Goal: Communication & Community: Answer question/provide support

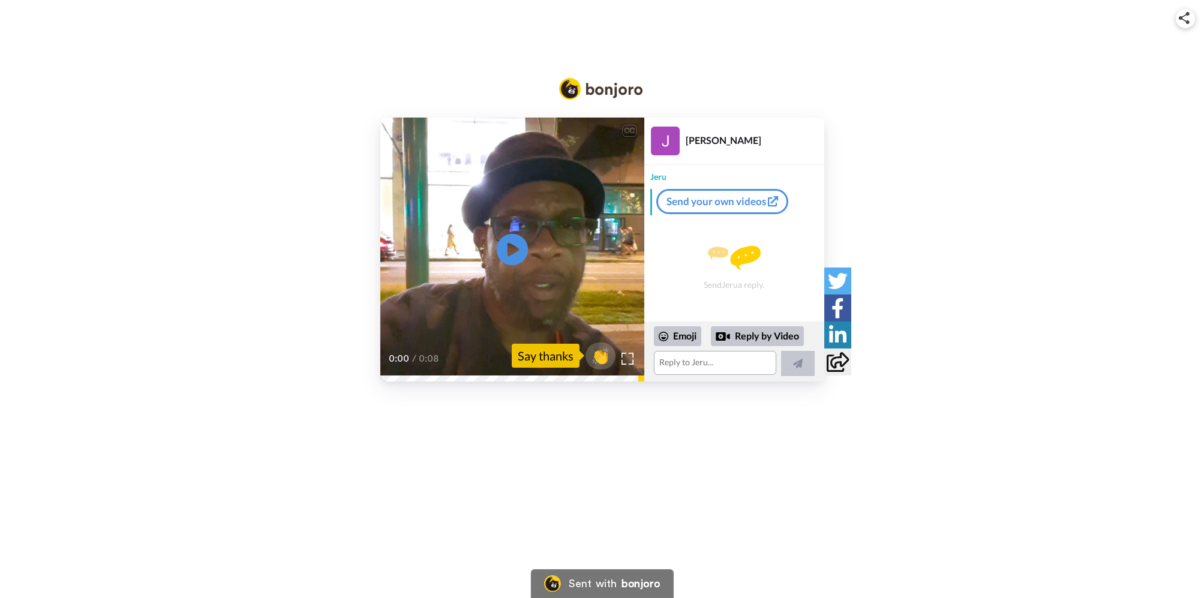
click at [517, 253] on icon at bounding box center [512, 249] width 32 height 32
click at [359, 373] on div "CC Play/Pause 0:00 / 0:08 👏 Say thanks [PERSON_NAME] Jeru Send your own videos …" at bounding box center [602, 250] width 1204 height 264
click at [684, 365] on textarea at bounding box center [715, 363] width 122 height 24
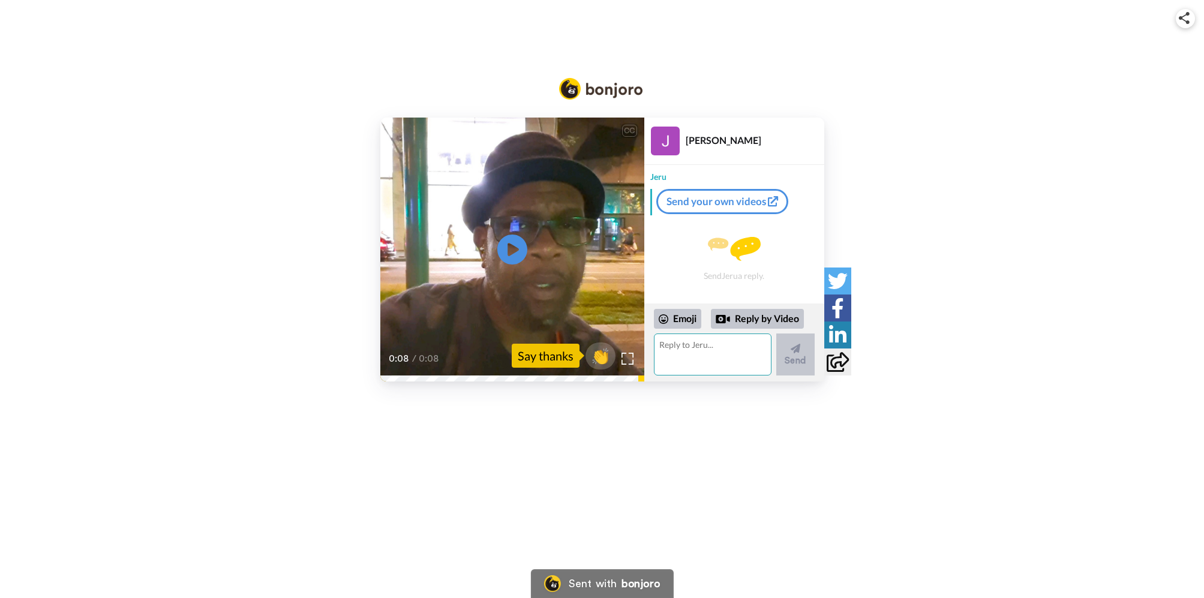
paste textarea "[PERSON_NAME]’s Theme echoes in the streets, ancient wisdom over modern beats. …"
type textarea "[PERSON_NAME]’s Theme echoes in the streets, ancient wisdom over modern beats. …"
click at [658, 346] on textarea "[PERSON_NAME]’s Theme echoes in the streets, ancient wisdom over modern beats. …" at bounding box center [713, 355] width 118 height 42
click at [668, 346] on textarea "[PERSON_NAME]’s Theme echoes in the streets, ancient wisdom over modern beats. …" at bounding box center [713, 355] width 118 height 42
click at [658, 345] on textarea "[PERSON_NAME]’s Theme echoes in the streets, ancient wisdom over modern beats. …" at bounding box center [713, 355] width 118 height 42
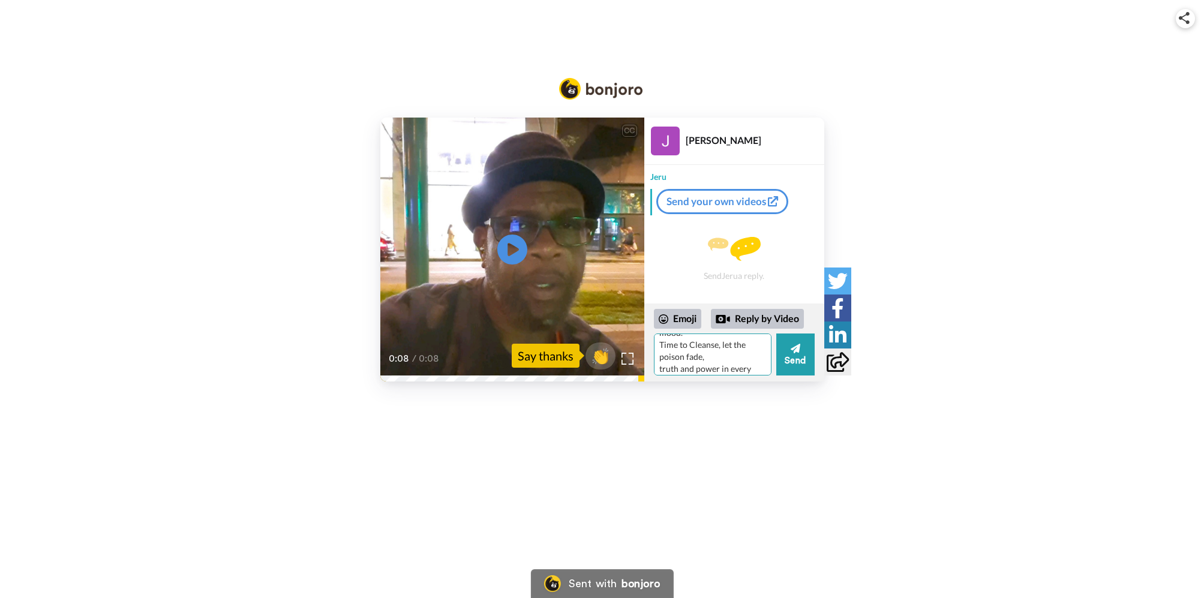
scroll to position [629, 0]
drag, startPoint x: 661, startPoint y: 344, endPoint x: 707, endPoint y: 410, distance: 80.1
click at [707, 410] on div "CC Play/Pause 0:08 / 0:08 👏 Say thanks [PERSON_NAME] Jeru Send your own videos …" at bounding box center [602, 209] width 1204 height 418
type textarea "Y"
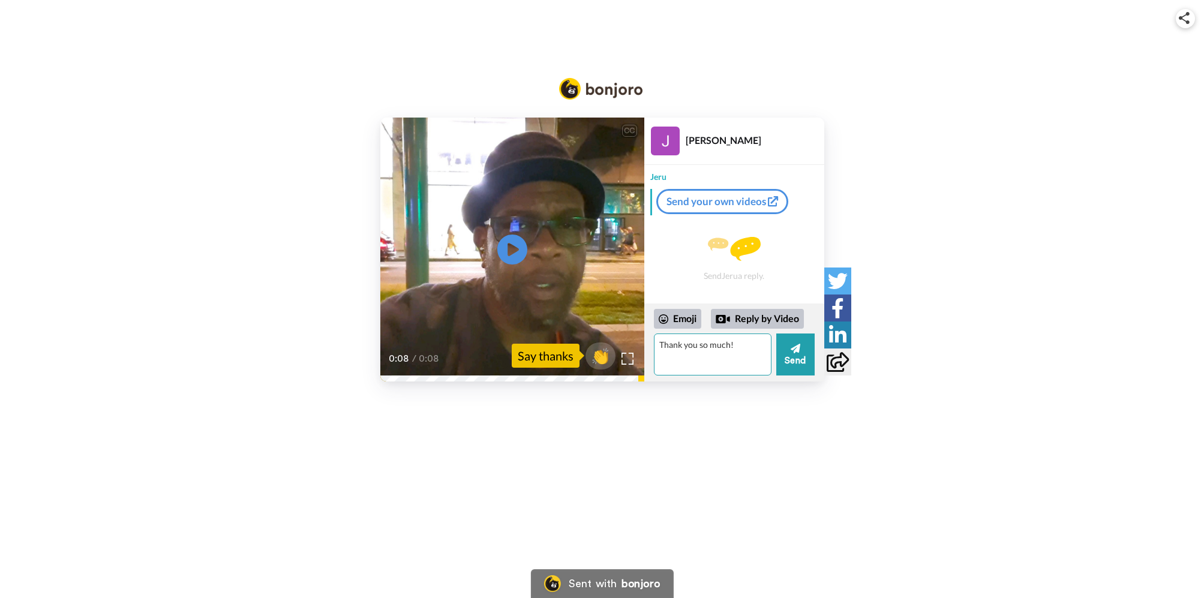
paste textarea "[PERSON_NAME]’s Theme echoes in the streets, ancient wisdom over modern beats. …"
drag, startPoint x: 749, startPoint y: 364, endPoint x: 628, endPoint y: 316, distance: 130.7
click at [628, 316] on div "CC Play/Pause 0:08 / 0:08 👏 Say thanks [PERSON_NAME] Jeru Send your own videos …" at bounding box center [602, 250] width 444 height 264
paste textarea "[PERSON_NAME]’s Theme echoes in the streets, ancient wisdom over modern beats. …"
type textarea "[PERSON_NAME]’s Theme echoes in the streets, ancient wisdom over modern beats. …"
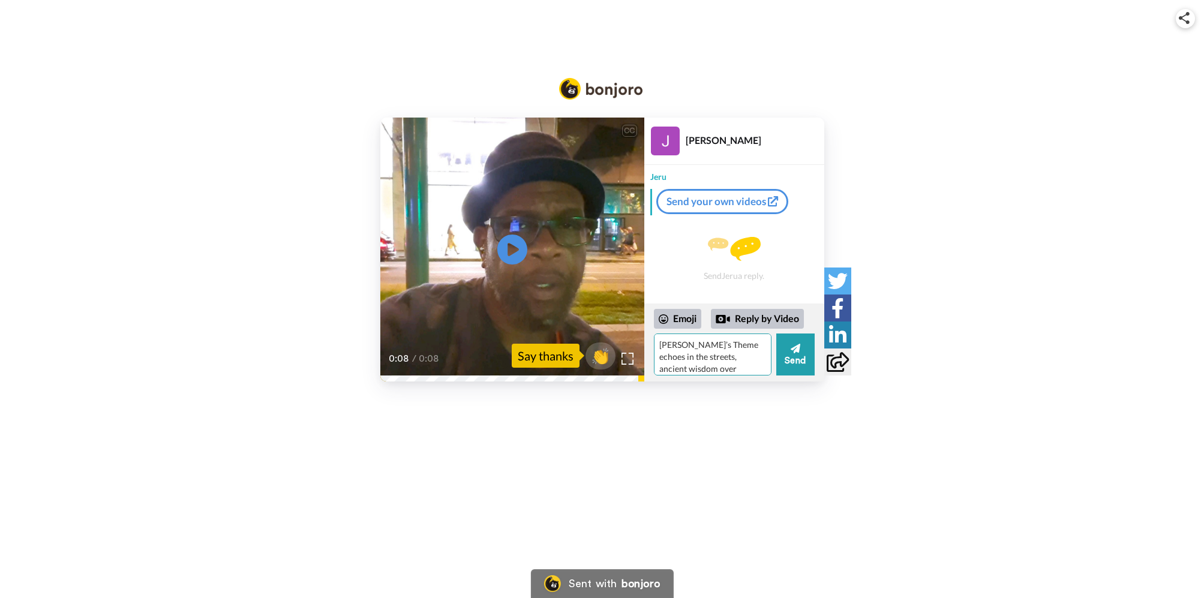
drag, startPoint x: 734, startPoint y: 365, endPoint x: 606, endPoint y: 296, distance: 145.5
click at [606, 296] on div "CC Play/Pause 0:08 / 0:08 👏 Say thanks [PERSON_NAME] Jeru Send your own videos …" at bounding box center [602, 250] width 444 height 264
paste textarea "Step in with [PERSON_NAME]’s Theme, foundation of the block, truth from the con…"
type textarea "Step in with [PERSON_NAME]’s Theme, foundation of the block, truth from the con…"
drag, startPoint x: 695, startPoint y: 366, endPoint x: 624, endPoint y: 310, distance: 91.0
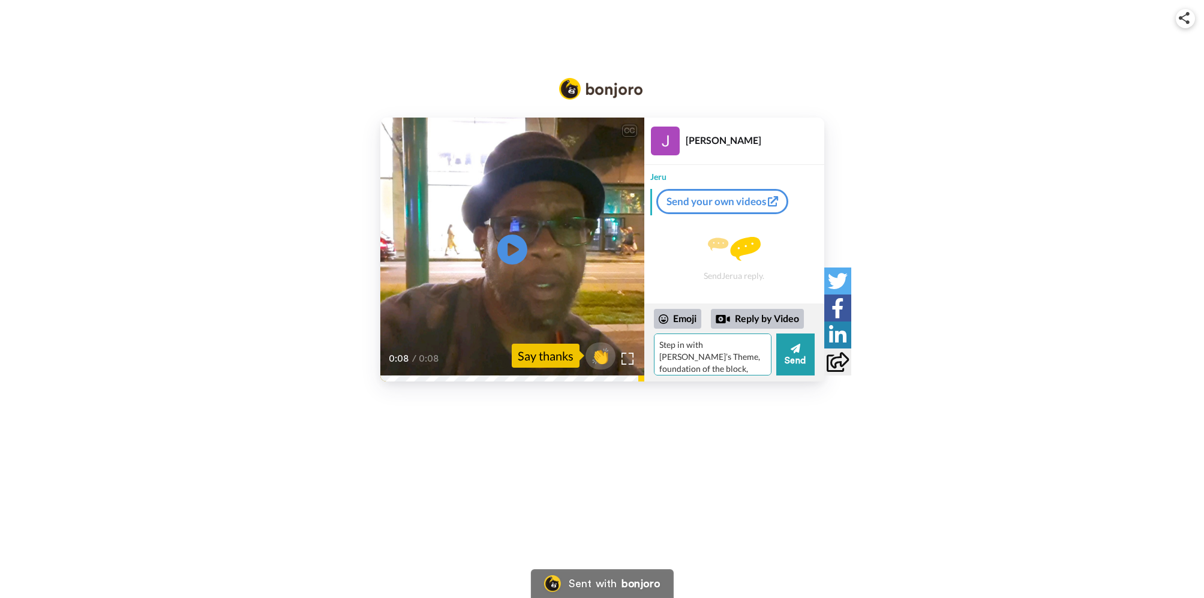
click at [624, 310] on div "CC Play/Pause 0:08 / 0:08 👏 Say thanks [PERSON_NAME] Jeru Send your own videos …" at bounding box center [602, 250] width 444 height 264
click at [706, 344] on textarea at bounding box center [713, 355] width 118 height 42
type textarea "thank you so much, I hope this digital outlet works for you"
drag, startPoint x: 678, startPoint y: 369, endPoint x: 644, endPoint y: 336, distance: 47.1
click at [644, 336] on div "Emoji Reply by Video thank you so much, I hope this digital outlet works for yo…" at bounding box center [734, 343] width 180 height 78
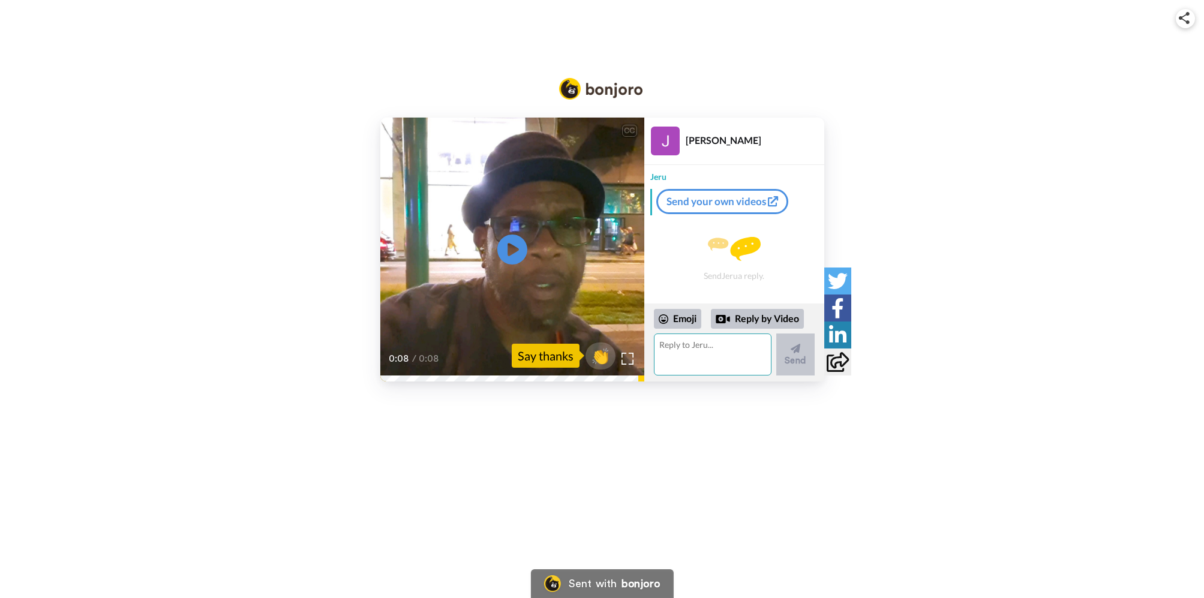
click at [674, 352] on textarea at bounding box center [713, 355] width 118 height 42
click at [679, 350] on textarea at bounding box center [713, 355] width 118 height 42
click at [717, 359] on textarea "thank you, [PERSON_NAME] when are you hosting a " do the right thing " party ag…" at bounding box center [713, 355] width 118 height 42
drag, startPoint x: 749, startPoint y: 346, endPoint x: 759, endPoint y: 347, distance: 9.8
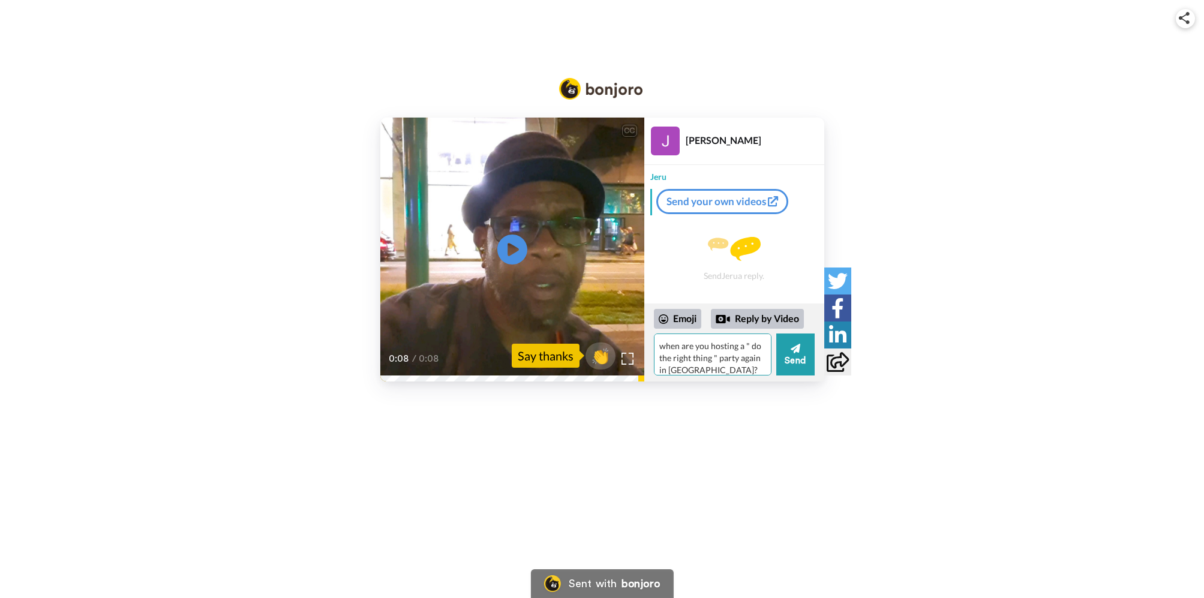
click at [751, 346] on textarea "thank you, [PERSON_NAME] when are you hosting a " do the right thing " party ag…" at bounding box center [713, 355] width 118 height 42
drag, startPoint x: 713, startPoint y: 359, endPoint x: 749, endPoint y: 366, distance: 36.7
click at [713, 359] on textarea "thank you, [PERSON_NAME] when are you hosting a "do the right thing " party aga…" at bounding box center [713, 355] width 118 height 42
click at [710, 347] on textarea "thank you, [PERSON_NAME] when are you hosting a "do the right thing" party agai…" at bounding box center [713, 355] width 118 height 42
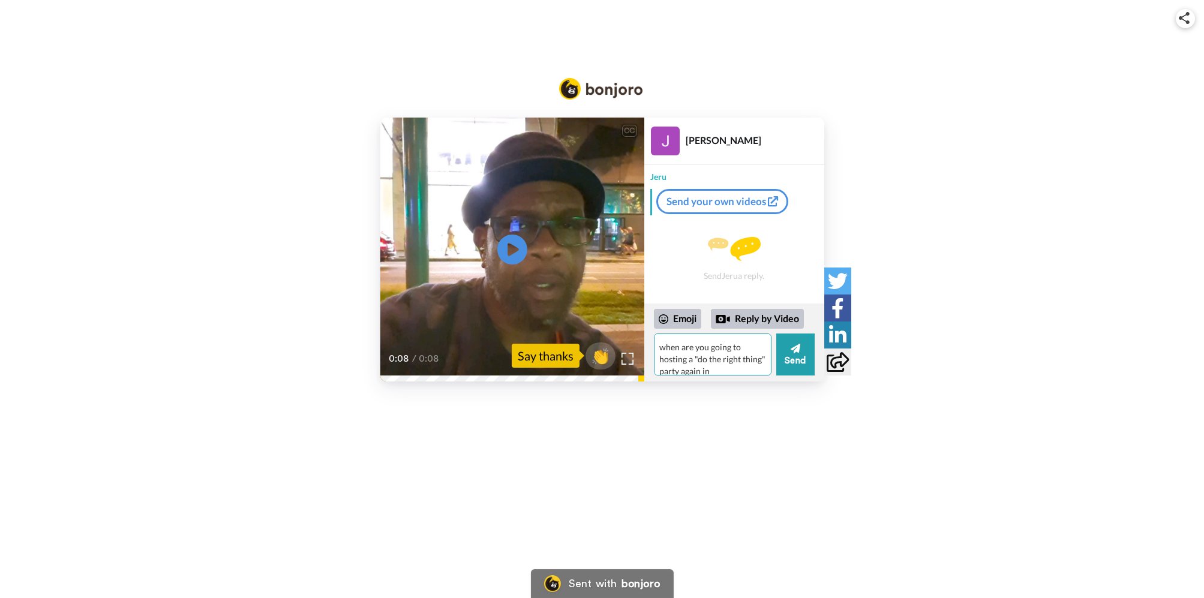
click at [685, 361] on textarea "thank you, [PERSON_NAME] when are you going to hosting a "do the right thing" p…" at bounding box center [713, 355] width 118 height 42
click at [736, 346] on textarea "thank you, [PERSON_NAME] when are you going to host a "do the right thing" part…" at bounding box center [713, 355] width 118 height 42
type textarea "thank you, [PERSON_NAME] when are you going to host a "do the right thing" part…"
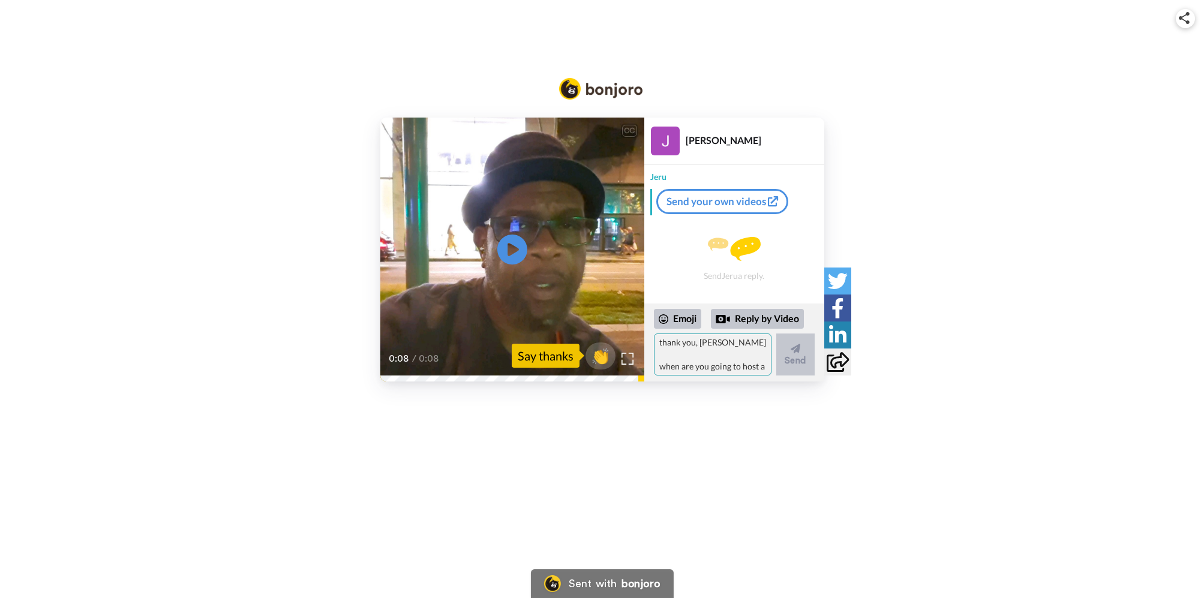
scroll to position [0, 0]
